Goal: Task Accomplishment & Management: Complete application form

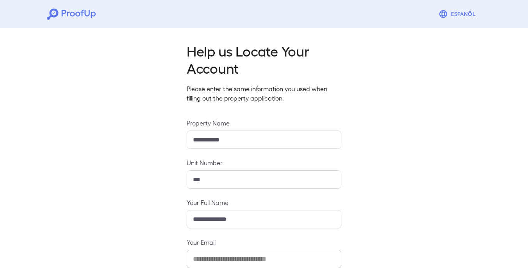
scroll to position [81, 0]
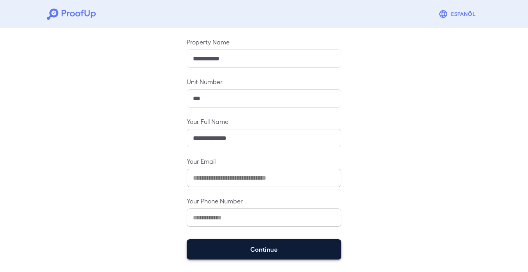
click at [314, 246] on button "Continue" at bounding box center [264, 250] width 155 height 20
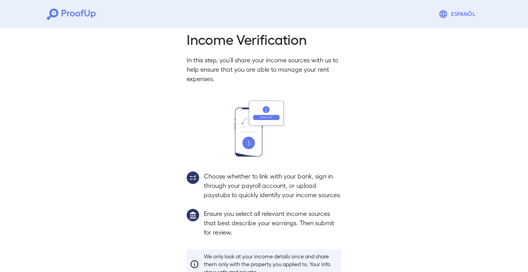
scroll to position [70, 0]
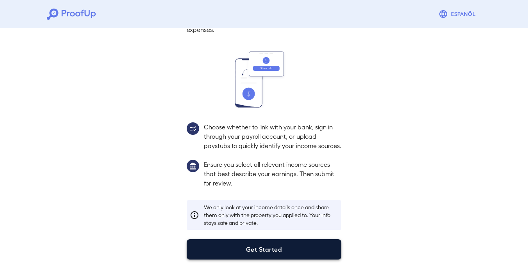
click at [309, 252] on button "Get Started" at bounding box center [264, 250] width 155 height 20
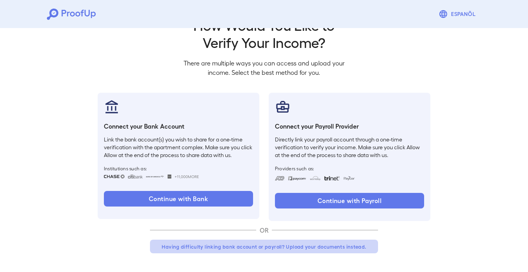
click at [295, 249] on button "Having difficulty linking bank account or payroll? Upload your documents instea…" at bounding box center [264, 247] width 228 height 14
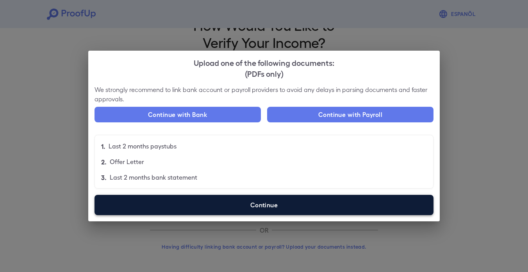
click at [277, 209] on label "Continue" at bounding box center [263, 205] width 339 height 20
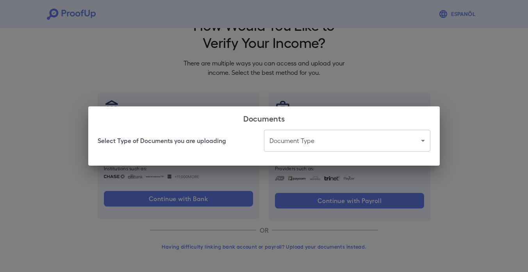
click at [292, 142] on body "Espanõl Go back How Would You Like to Verify Your Income? There are multiple wa…" at bounding box center [264, 123] width 528 height 298
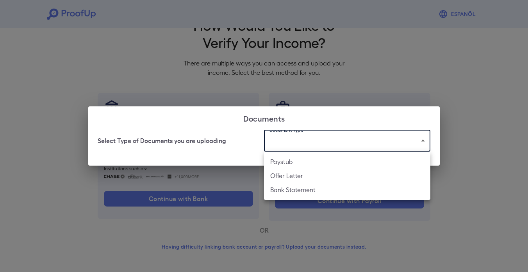
click at [295, 159] on li "Paystub" at bounding box center [347, 162] width 166 height 14
type input "*******"
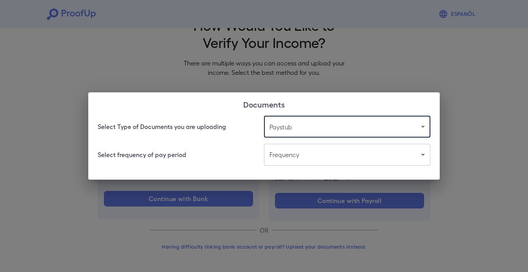
click at [281, 164] on body "Espanõl Go back How Would You Like to Verify Your Income? There are multiple wa…" at bounding box center [264, 123] width 528 height 298
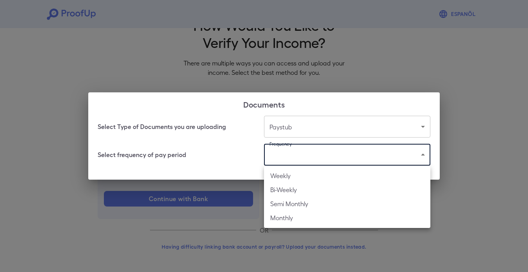
click at [288, 189] on li "Bi-Weekly" at bounding box center [347, 190] width 166 height 14
type input "*********"
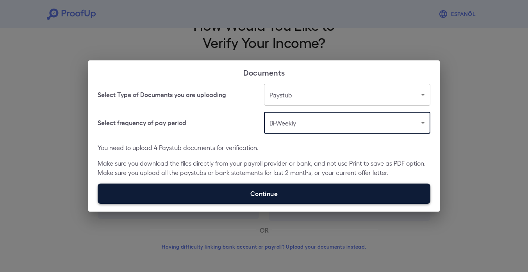
click at [240, 194] on label "Continue" at bounding box center [264, 194] width 332 height 20
click at [98, 204] on input "Continue" at bounding box center [98, 204] width 0 height 0
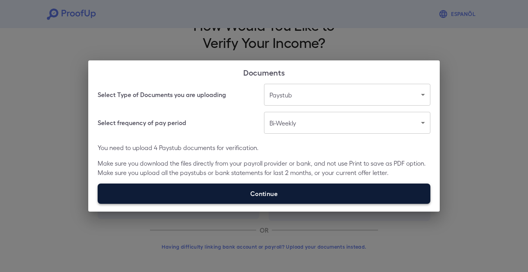
type input "**********"
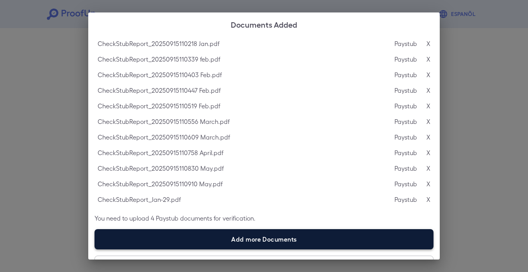
click at [344, 246] on label "Add more Documents" at bounding box center [263, 239] width 339 height 20
click at [95, 249] on input "Add more Documents" at bounding box center [94, 249] width 0 height 0
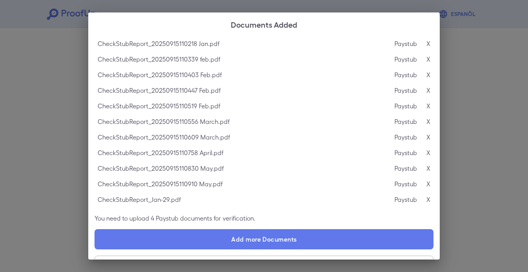
scroll to position [23, 0]
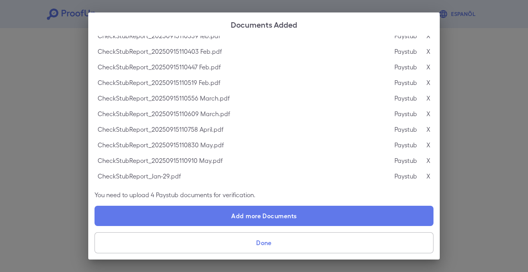
click at [341, 247] on button "Done" at bounding box center [263, 243] width 339 height 21
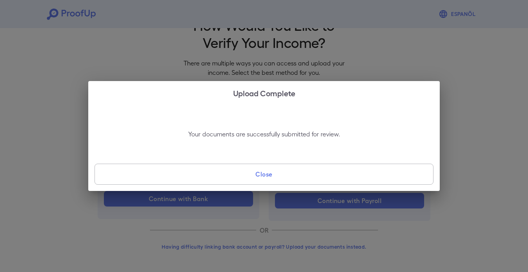
scroll to position [0, 0]
click at [306, 180] on button "Close" at bounding box center [263, 174] width 339 height 21
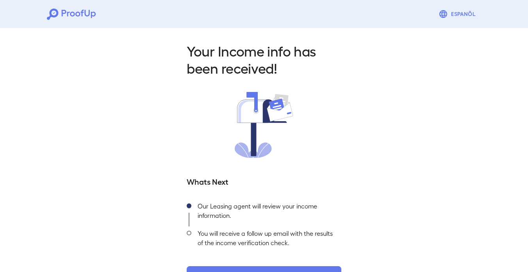
scroll to position [27, 0]
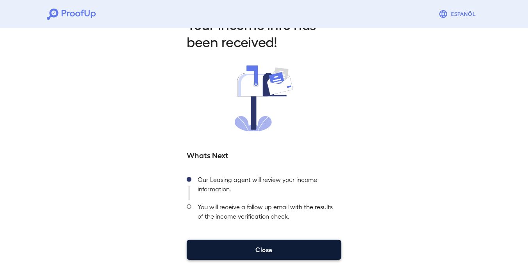
click at [308, 246] on button "Close" at bounding box center [264, 250] width 155 height 20
click at [318, 248] on button "Close" at bounding box center [264, 250] width 155 height 20
